Goal: Task Accomplishment & Management: Use online tool/utility

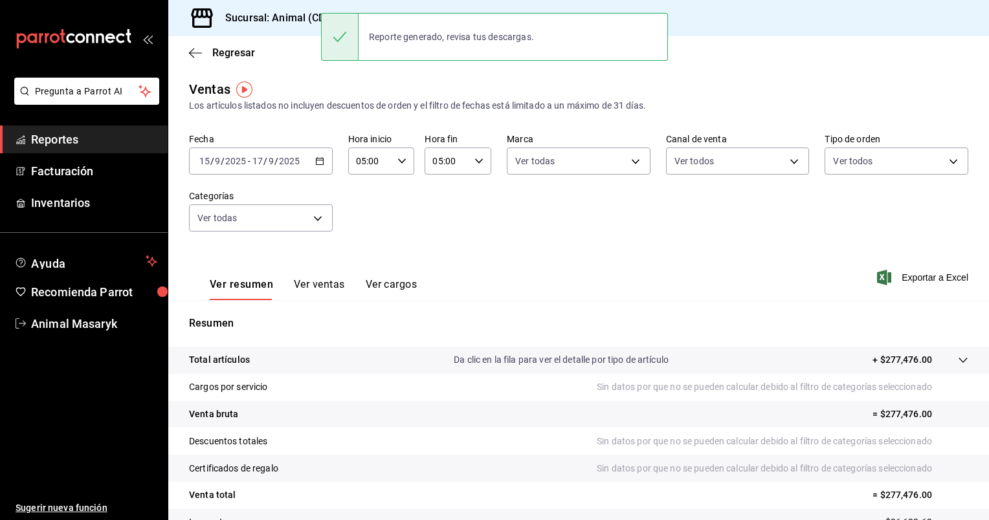
click at [321, 163] on icon "button" at bounding box center [319, 161] width 9 height 9
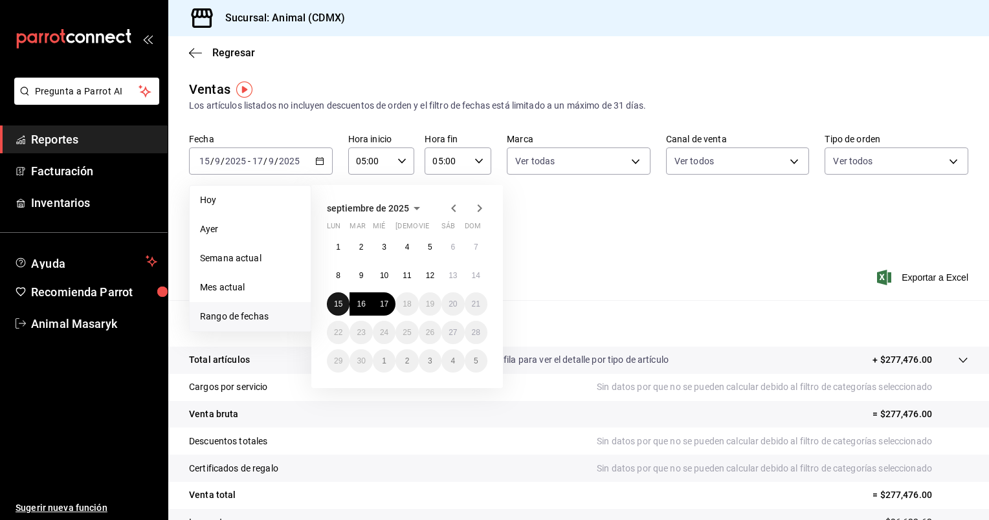
click at [334, 304] on abbr "15" at bounding box center [338, 304] width 8 height 9
click at [383, 304] on abbr "17" at bounding box center [384, 304] width 8 height 9
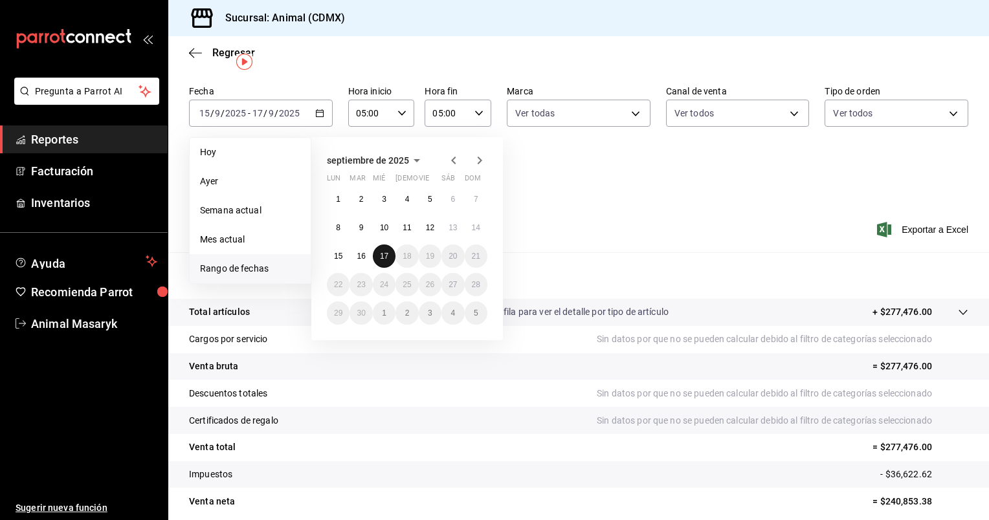
scroll to position [9, 0]
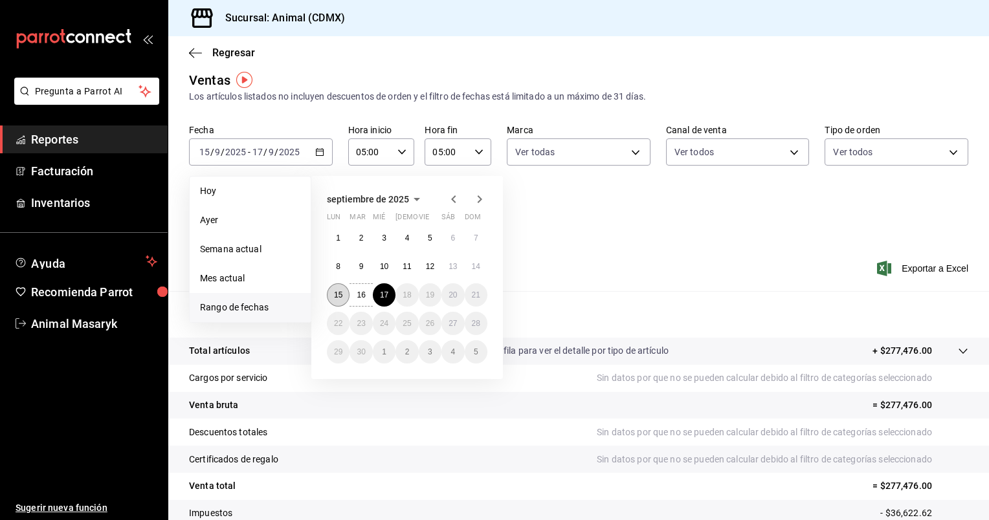
click at [337, 296] on abbr "15" at bounding box center [338, 295] width 8 height 9
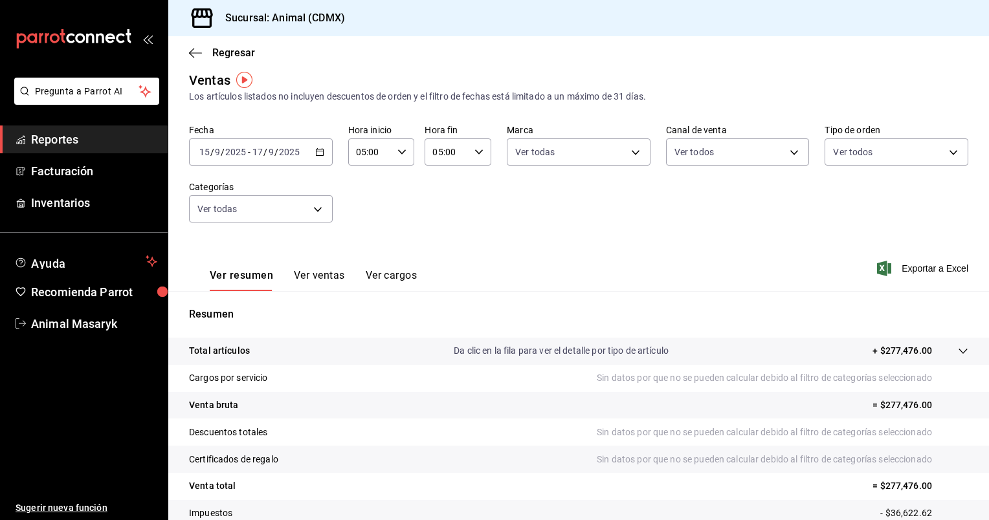
click at [316, 158] on div "[DATE] [DATE] - [DATE] [DATE]" at bounding box center [261, 152] width 144 height 27
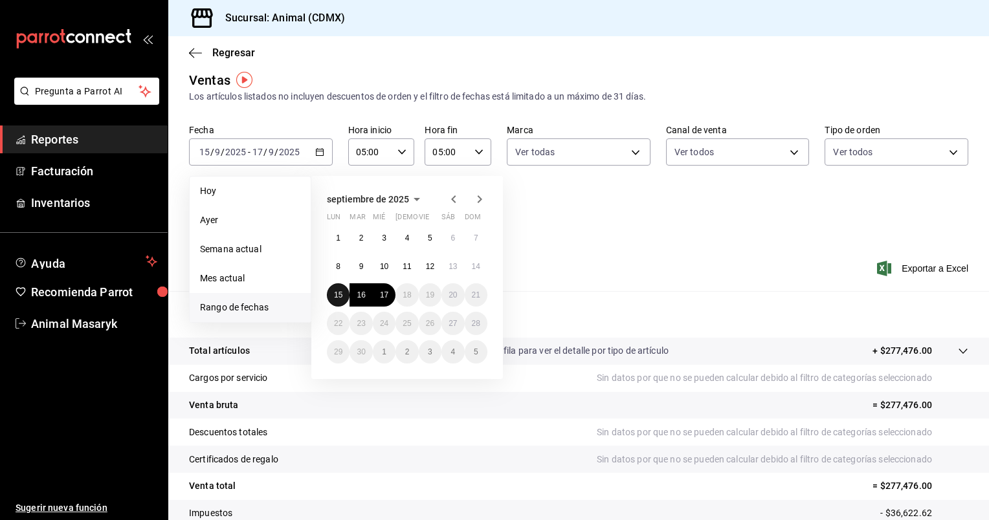
click at [335, 296] on abbr "15" at bounding box center [338, 295] width 8 height 9
click at [388, 300] on button "17" at bounding box center [384, 295] width 23 height 23
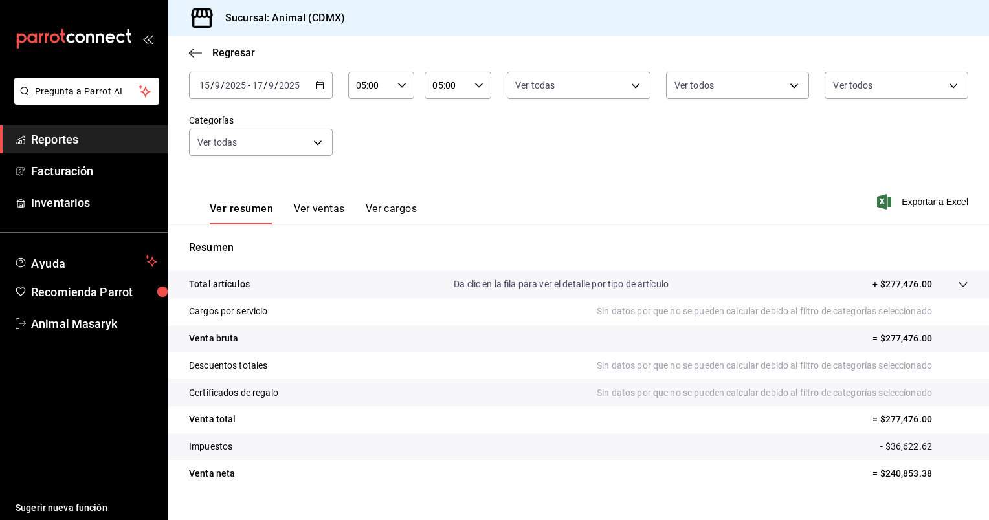
scroll to position [78, 0]
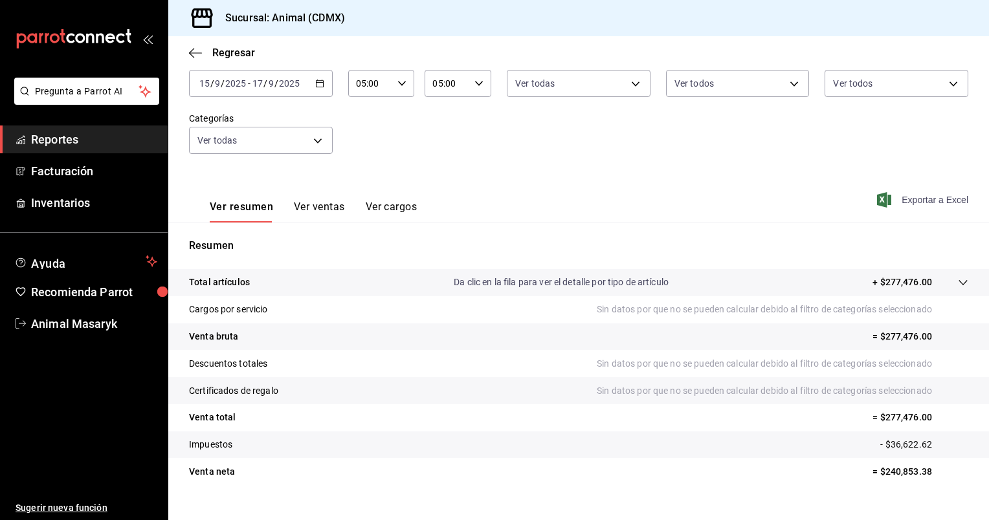
click at [908, 199] on span "Exportar a Excel" at bounding box center [924, 200] width 89 height 16
click at [321, 83] on icon "button" at bounding box center [319, 83] width 9 height 9
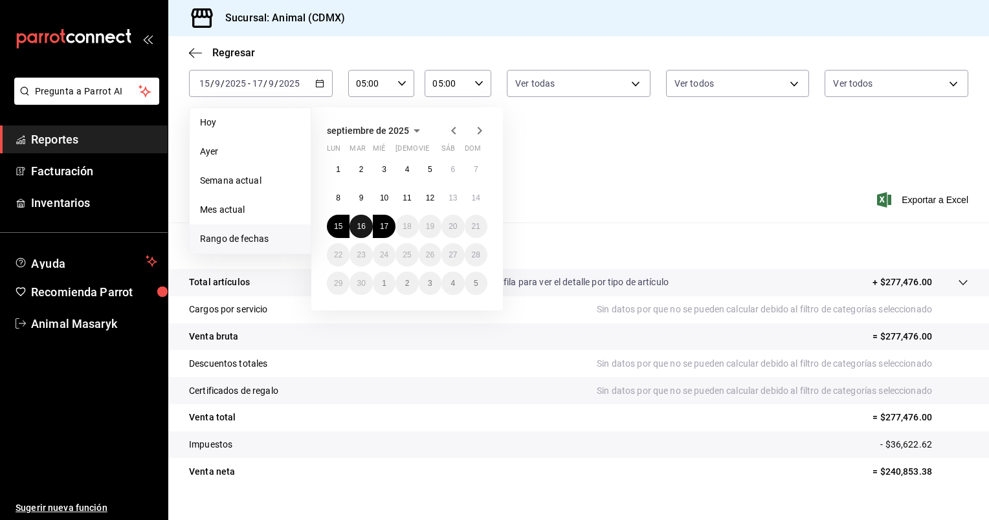
click at [369, 223] on button "16" at bounding box center [361, 226] width 23 height 23
click at [337, 228] on abbr "15" at bounding box center [338, 226] width 8 height 9
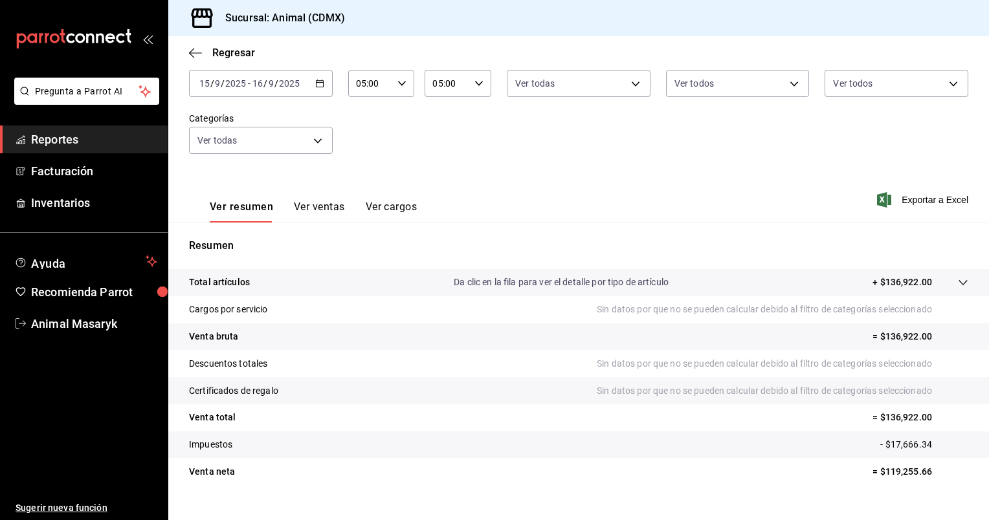
click at [318, 87] on icon "button" at bounding box center [319, 83] width 9 height 9
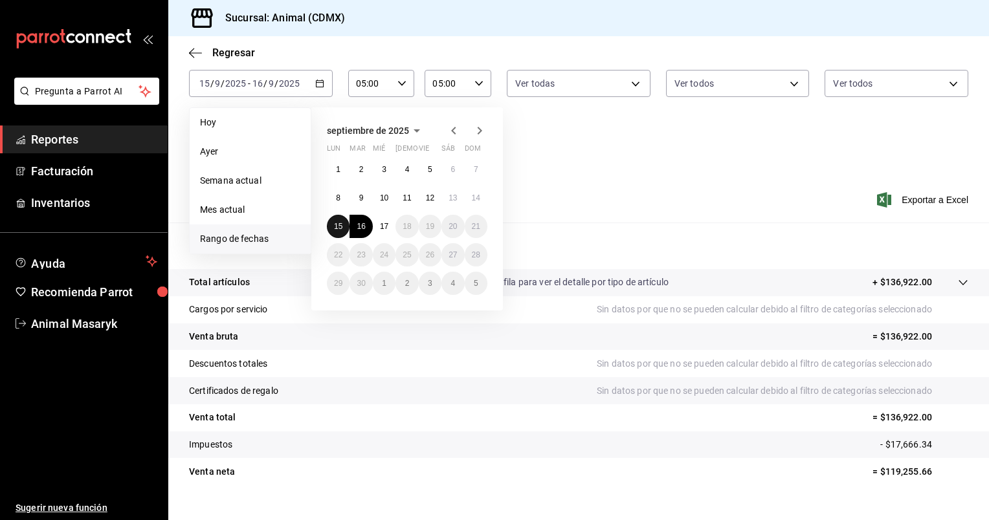
click at [342, 225] on abbr "15" at bounding box center [338, 226] width 8 height 9
click at [357, 223] on abbr "16" at bounding box center [361, 226] width 8 height 9
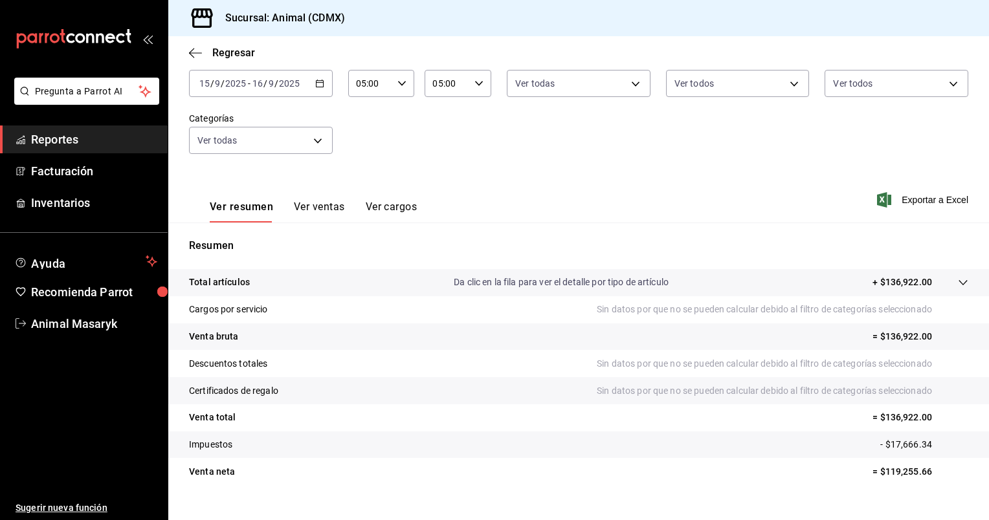
click at [711, 189] on div "Ver resumen Ver ventas Ver cargos Exportar a Excel" at bounding box center [578, 196] width 821 height 53
click at [904, 196] on span "Exportar a Excel" at bounding box center [924, 200] width 89 height 16
